Goal: Task Accomplishment & Management: Manage account settings

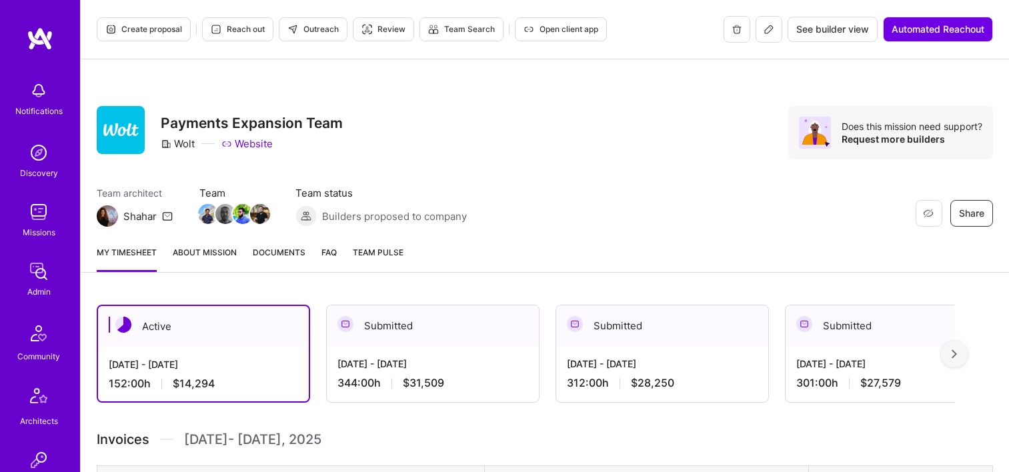
scroll to position [67, 0]
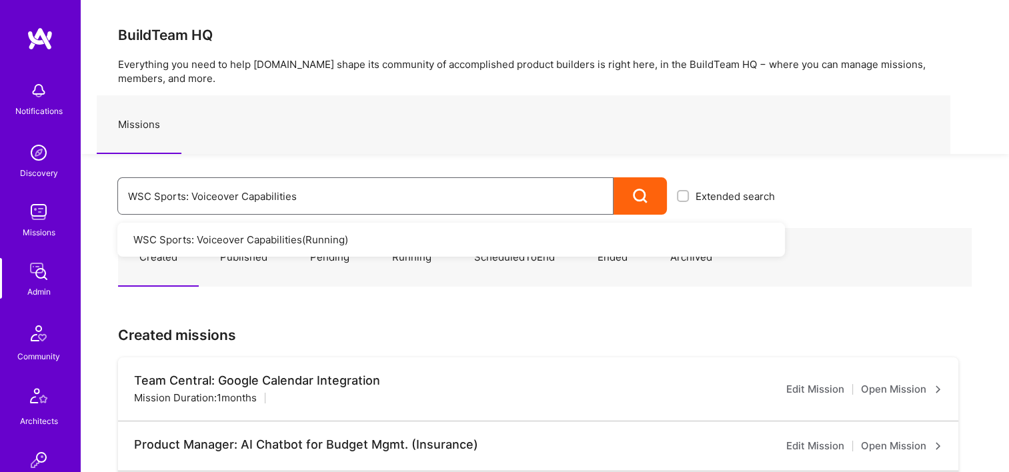
drag, startPoint x: 357, startPoint y: 189, endPoint x: 85, endPoint y: 168, distance: 273.5
click at [88, 169] on div "WSC Sports: Voiceover Capabilities Extended search WSC Sports: Voiceover Capabi…" at bounding box center [433, 184] width 704 height 61
type input "banjo"
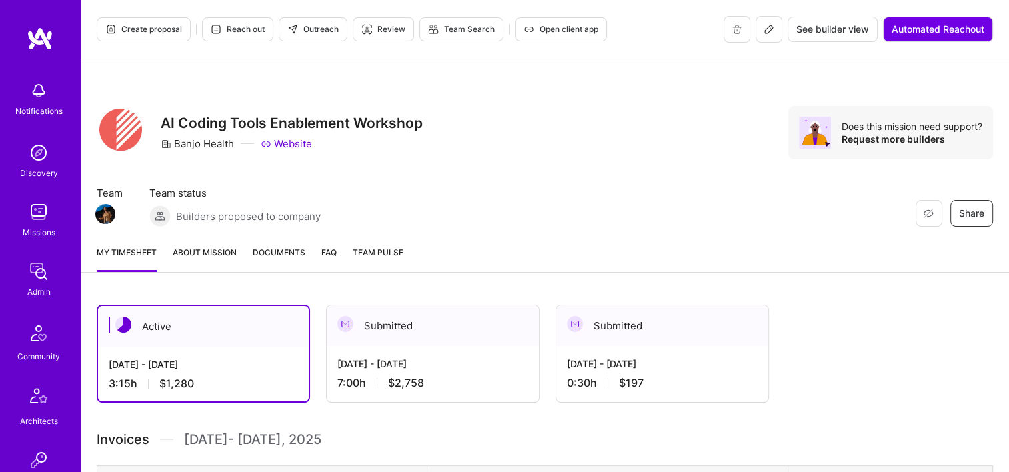
drag, startPoint x: 0, startPoint y: 0, endPoint x: 275, endPoint y: 253, distance: 373.7
click at [275, 253] on span "Documents" at bounding box center [279, 252] width 53 height 14
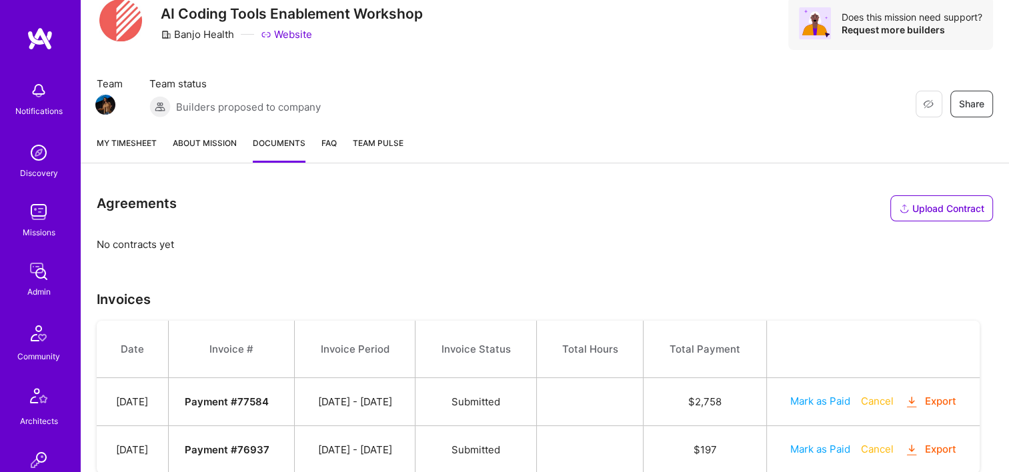
scroll to position [154, 0]
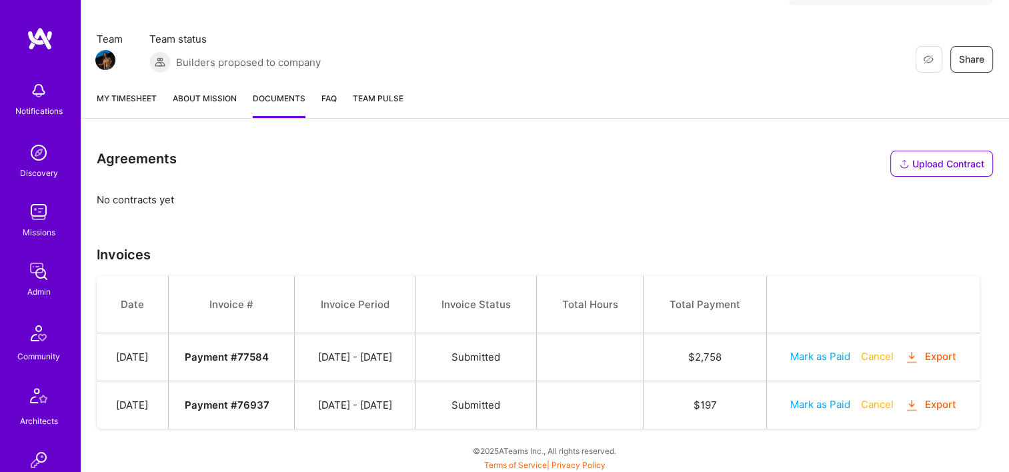
click at [938, 354] on button "Export" at bounding box center [930, 356] width 52 height 15
click at [766, 350] on td "$ 2,758" at bounding box center [704, 357] width 123 height 48
click at [875, 404] on button "Cancel" at bounding box center [877, 404] width 33 height 14
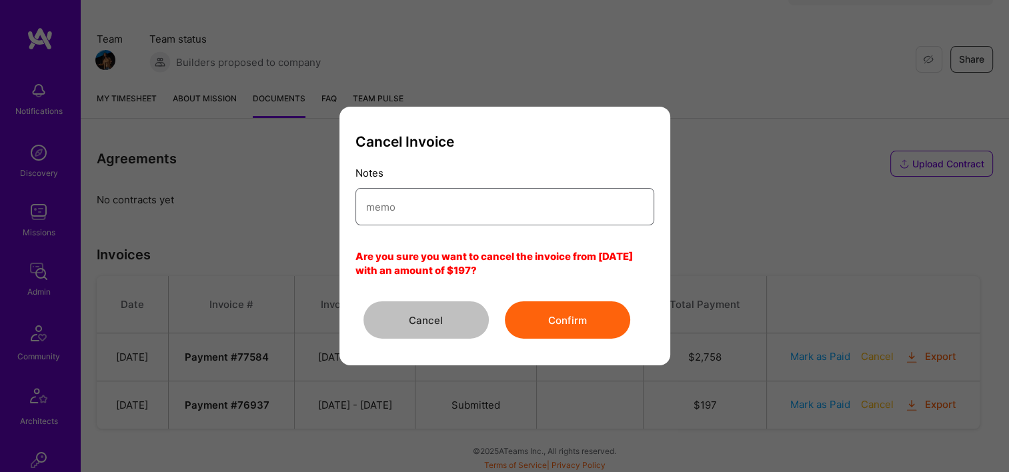
click at [413, 213] on input "modal" at bounding box center [504, 207] width 277 height 34
type input "Wrong entity"
click at [583, 339] on div "Cancel Confirm" at bounding box center [504, 319] width 299 height 37
click at [581, 312] on button "Confirm" at bounding box center [567, 319] width 125 height 37
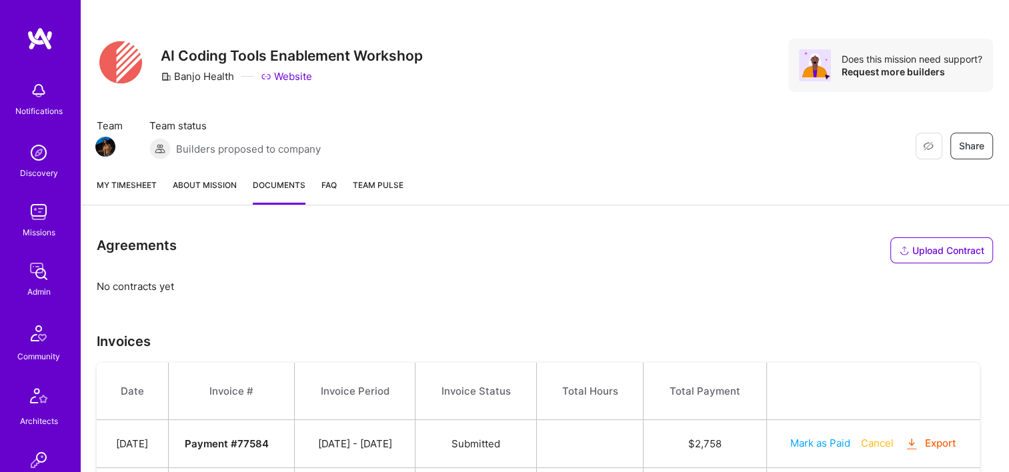
scroll to position [0, 0]
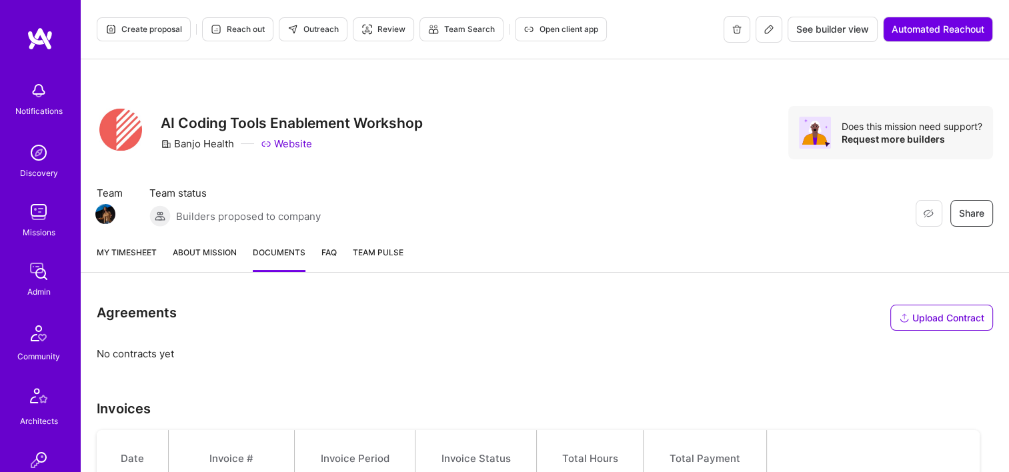
click at [147, 261] on link "My timesheet" at bounding box center [127, 258] width 60 height 27
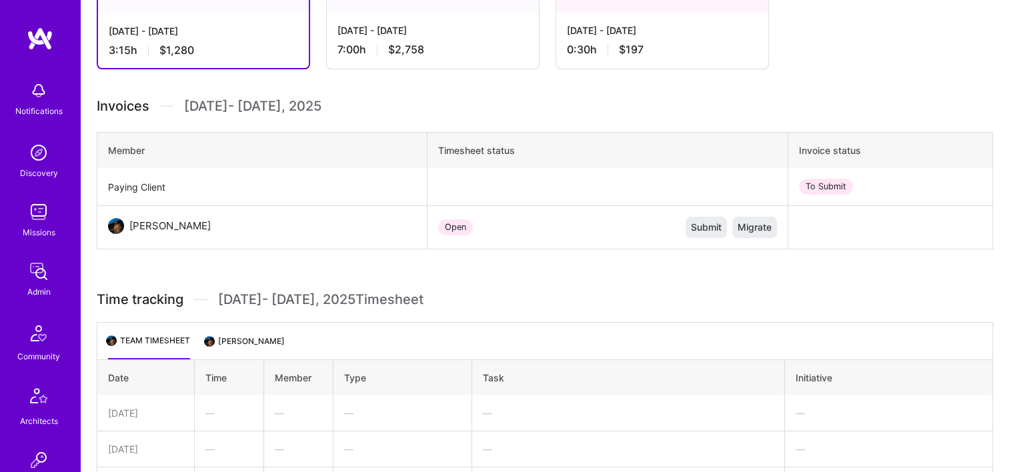
click at [645, 43] on div "0:30 h $197" at bounding box center [662, 50] width 191 height 14
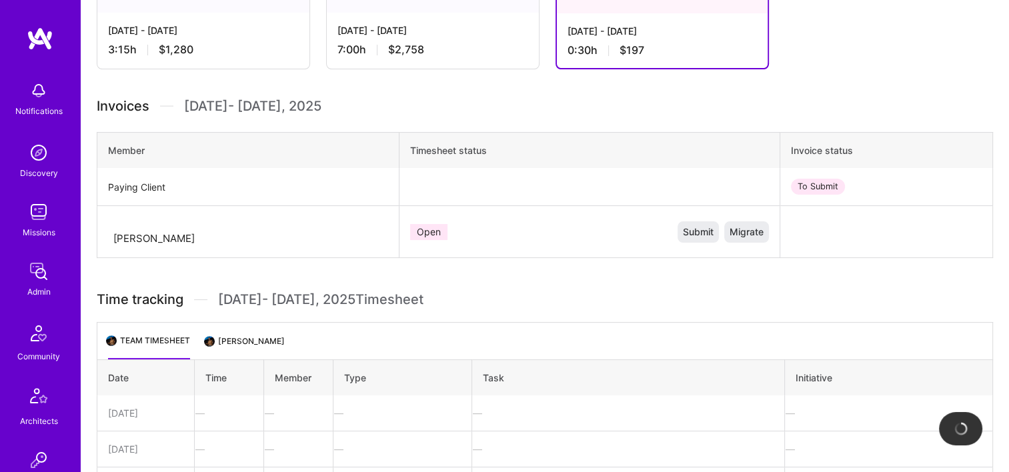
scroll to position [333, 0]
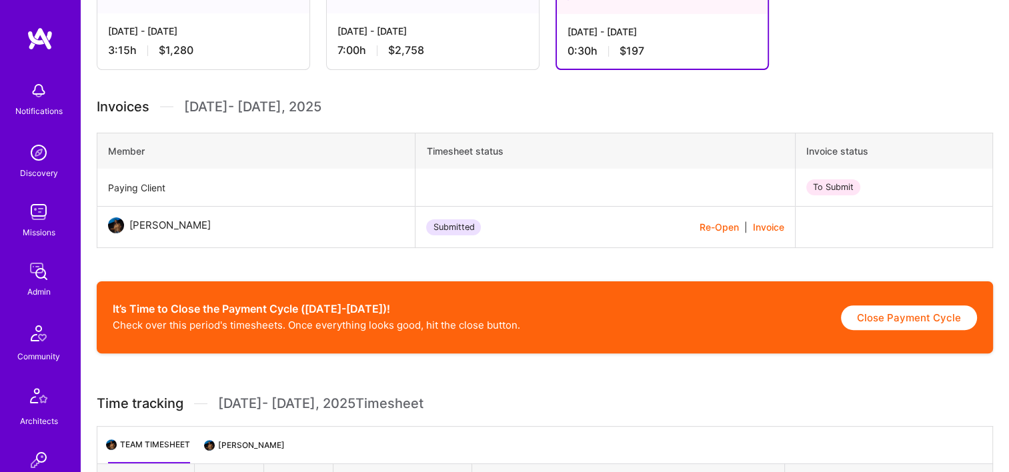
click at [756, 227] on div "Re-Open | Invoice" at bounding box center [741, 227] width 85 height 14
click at [917, 314] on button "Close Payment Cycle" at bounding box center [909, 317] width 136 height 25
select select "68adf9d1338f3a02de253a08"
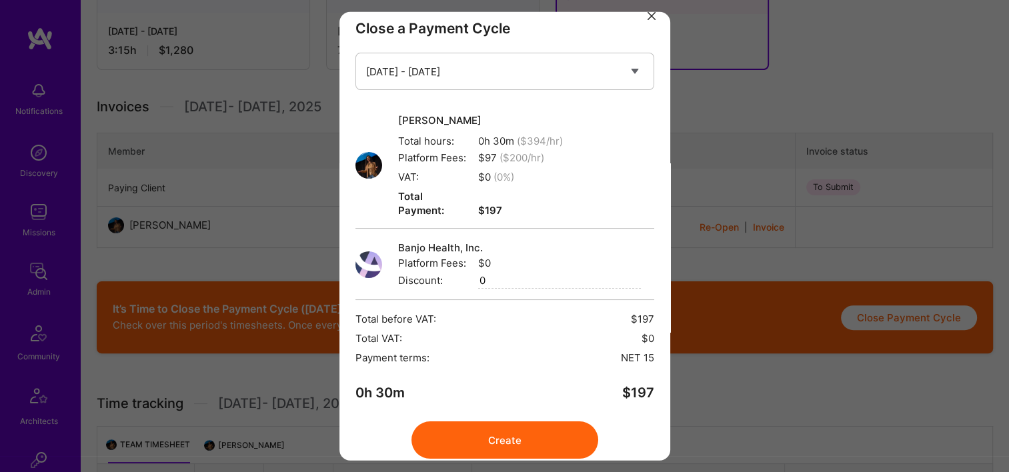
scroll to position [29, 0]
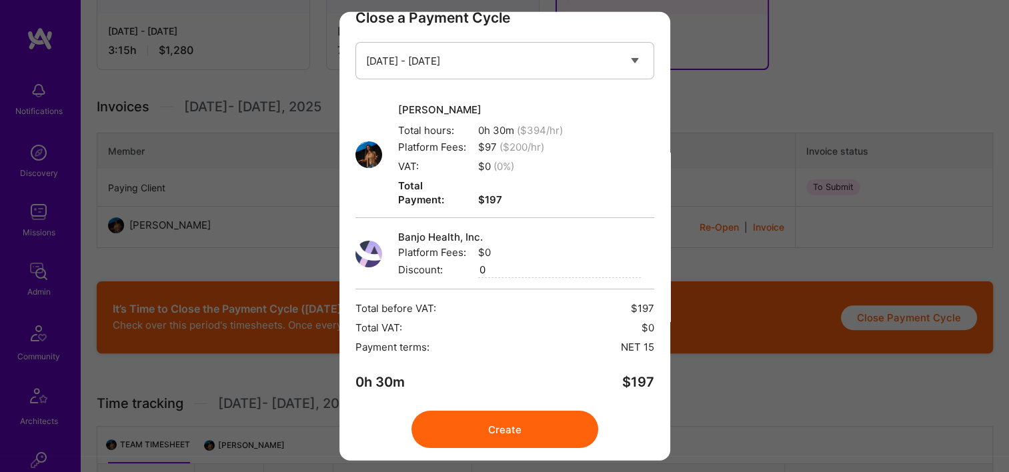
click at [540, 411] on button "Create" at bounding box center [504, 429] width 187 height 37
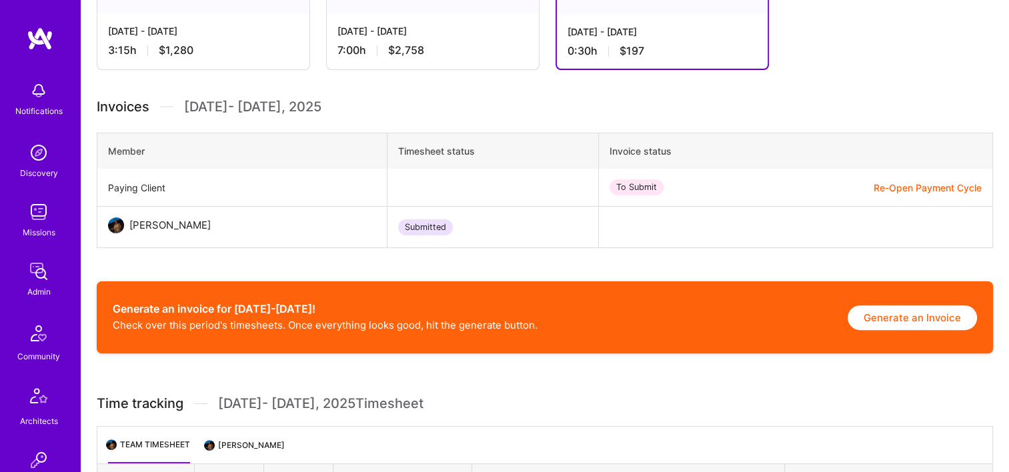
click at [897, 314] on button "Generate an Invoice" at bounding box center [911, 317] width 129 height 25
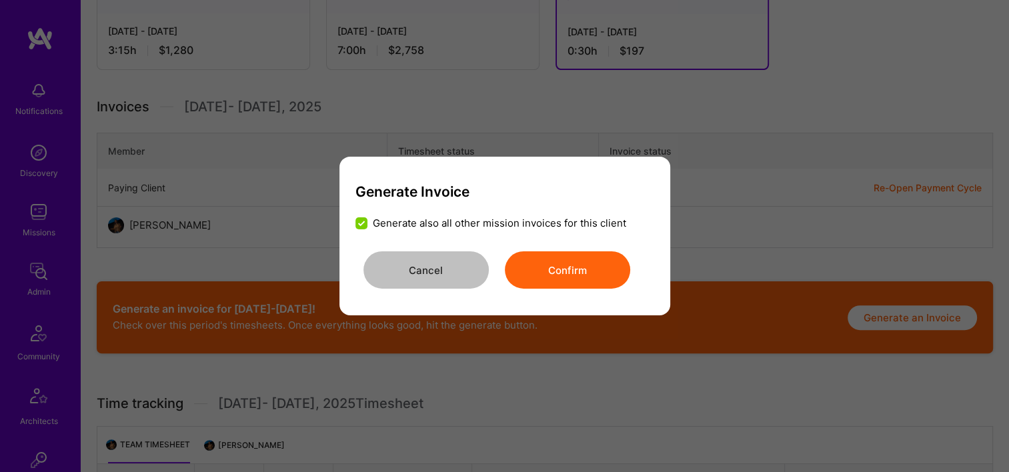
click at [549, 281] on button "Confirm" at bounding box center [567, 269] width 125 height 37
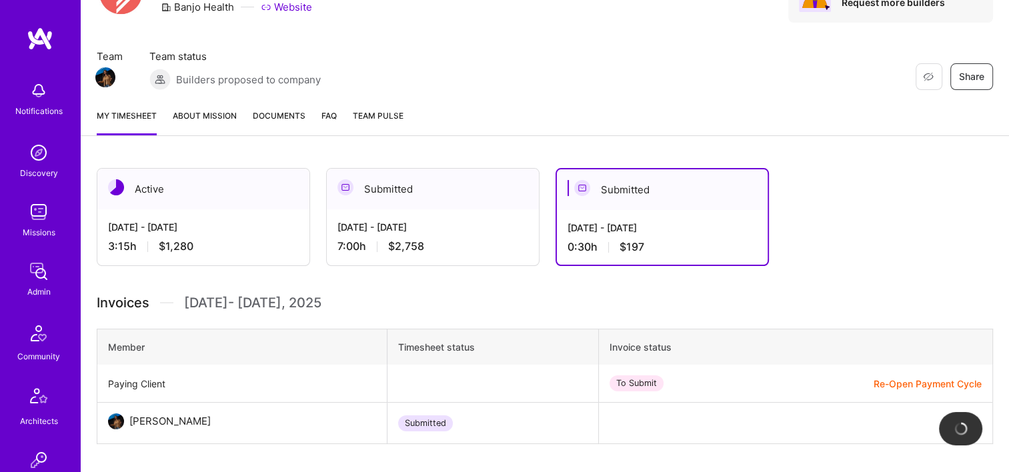
scroll to position [66, 0]
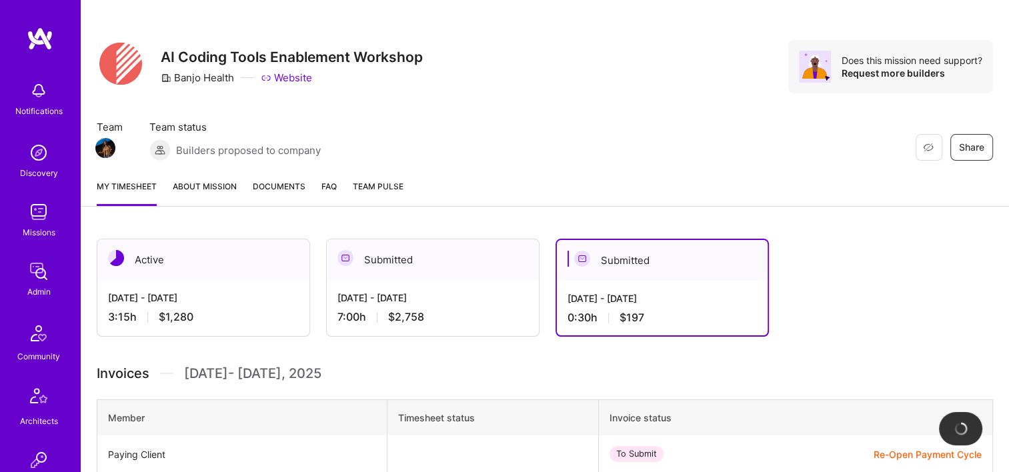
click at [837, 240] on div "Active Sep 16 - Sep 30, 2025 3:15 h $1,280 Submitted Sep 1 - Sep 15, 2025 7:00 …" at bounding box center [525, 288] width 857 height 98
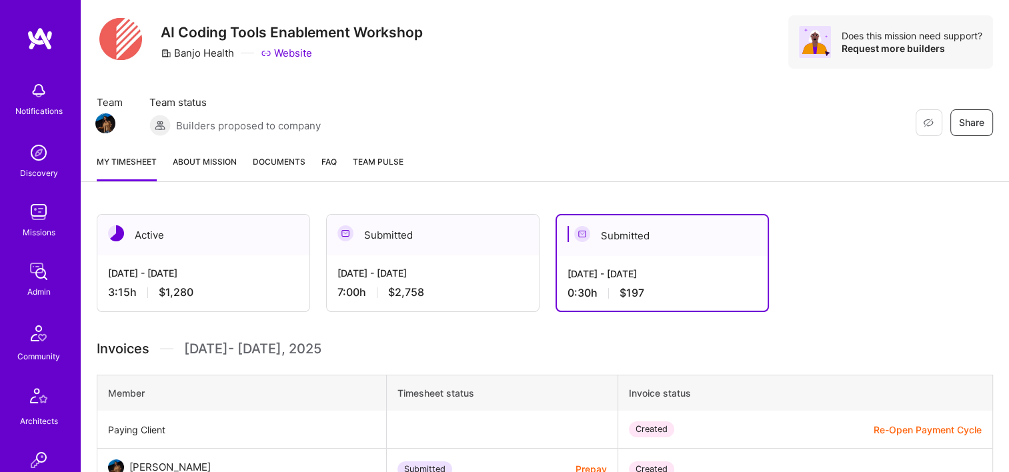
scroll to position [0, 0]
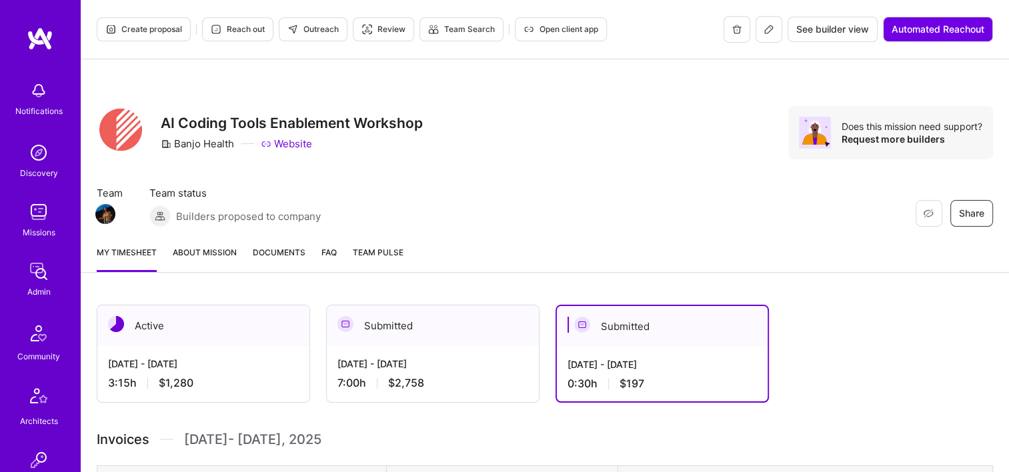
click at [295, 245] on span "Documents" at bounding box center [279, 252] width 53 height 14
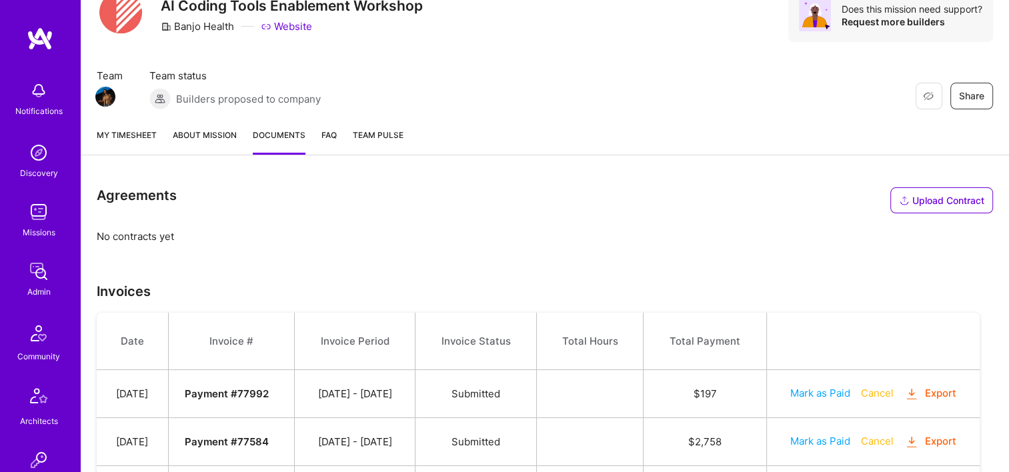
scroll to position [201, 0]
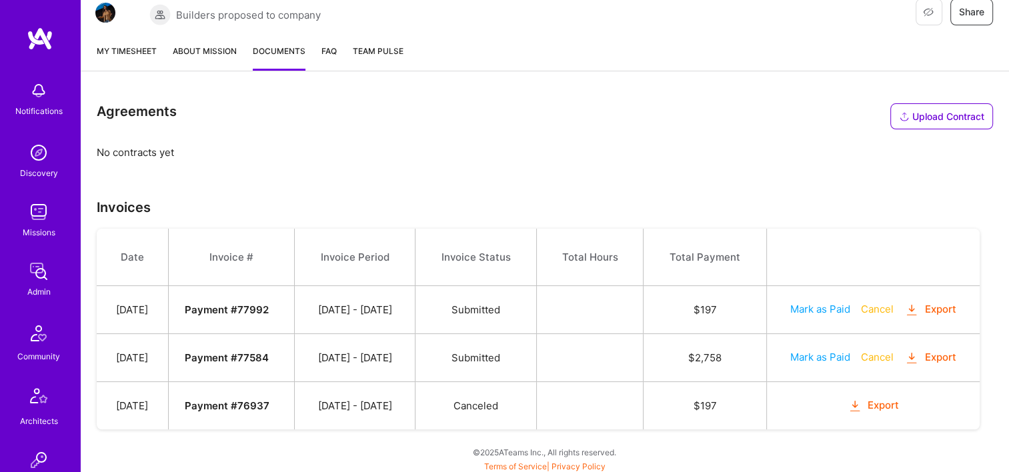
click at [940, 309] on button "Export" at bounding box center [930, 309] width 52 height 15
